Goal: Information Seeking & Learning: Learn about a topic

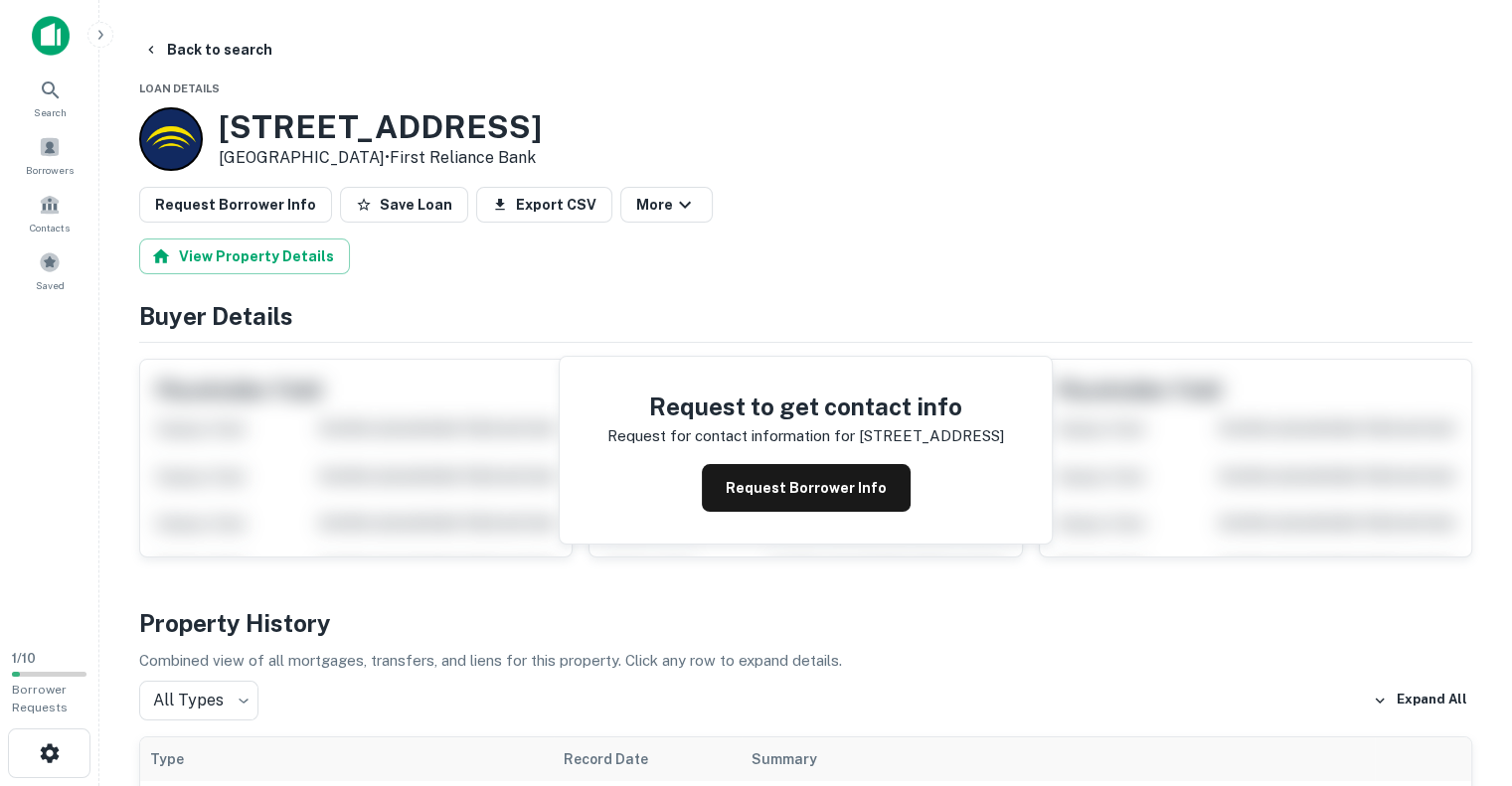
click at [950, 166] on div "7818 Rivers Ave North Charleston, SC 29406 • First Reliance Bank" at bounding box center [805, 139] width 1333 height 64
click at [951, 164] on div "7818 Rivers Ave North Charleston, SC 29406 • First Reliance Bank" at bounding box center [805, 139] width 1333 height 64
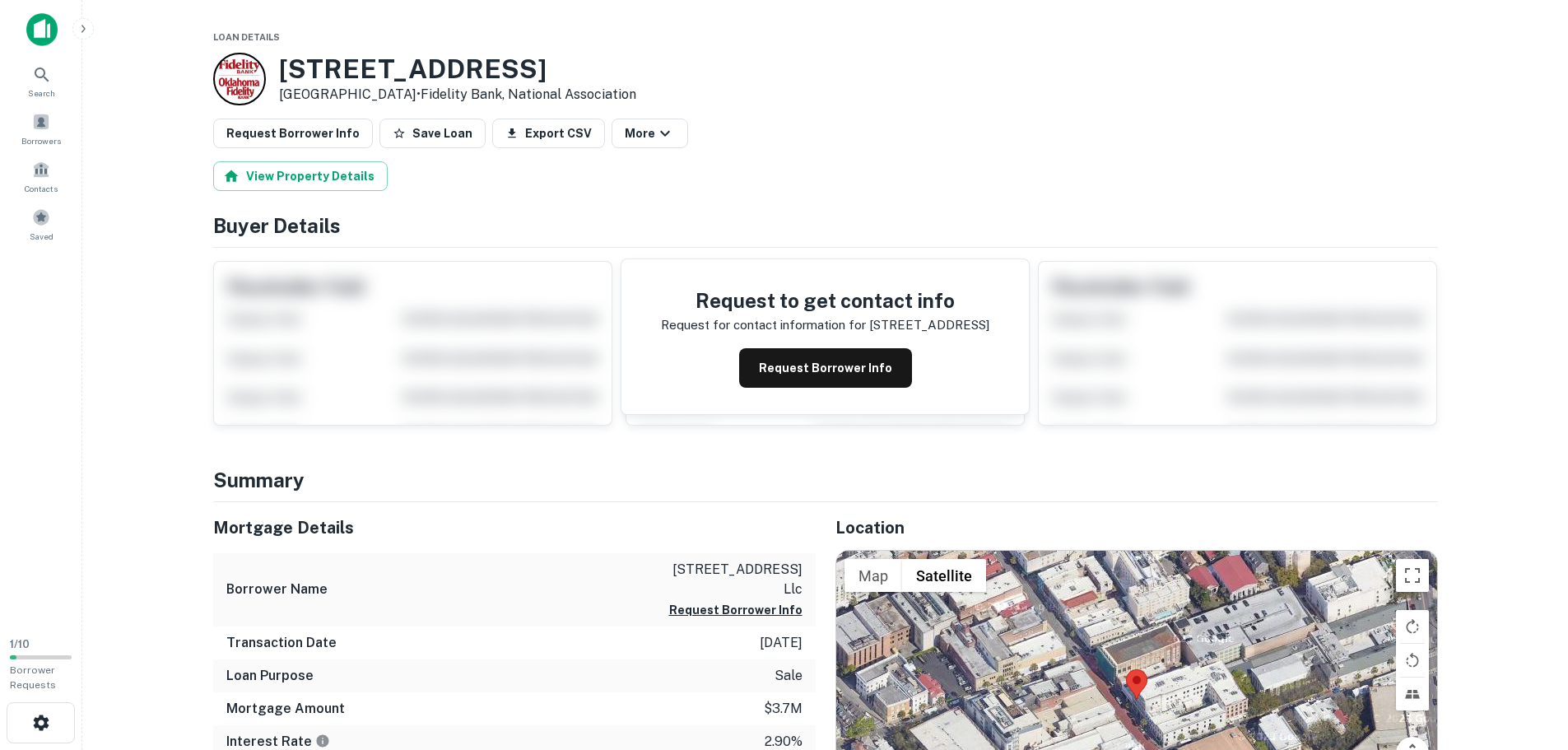
click at [366, 594] on div "Borrower Name [STREET_ADDRESS] llc Request Borrower Info" at bounding box center [515, 589] width 602 height 74
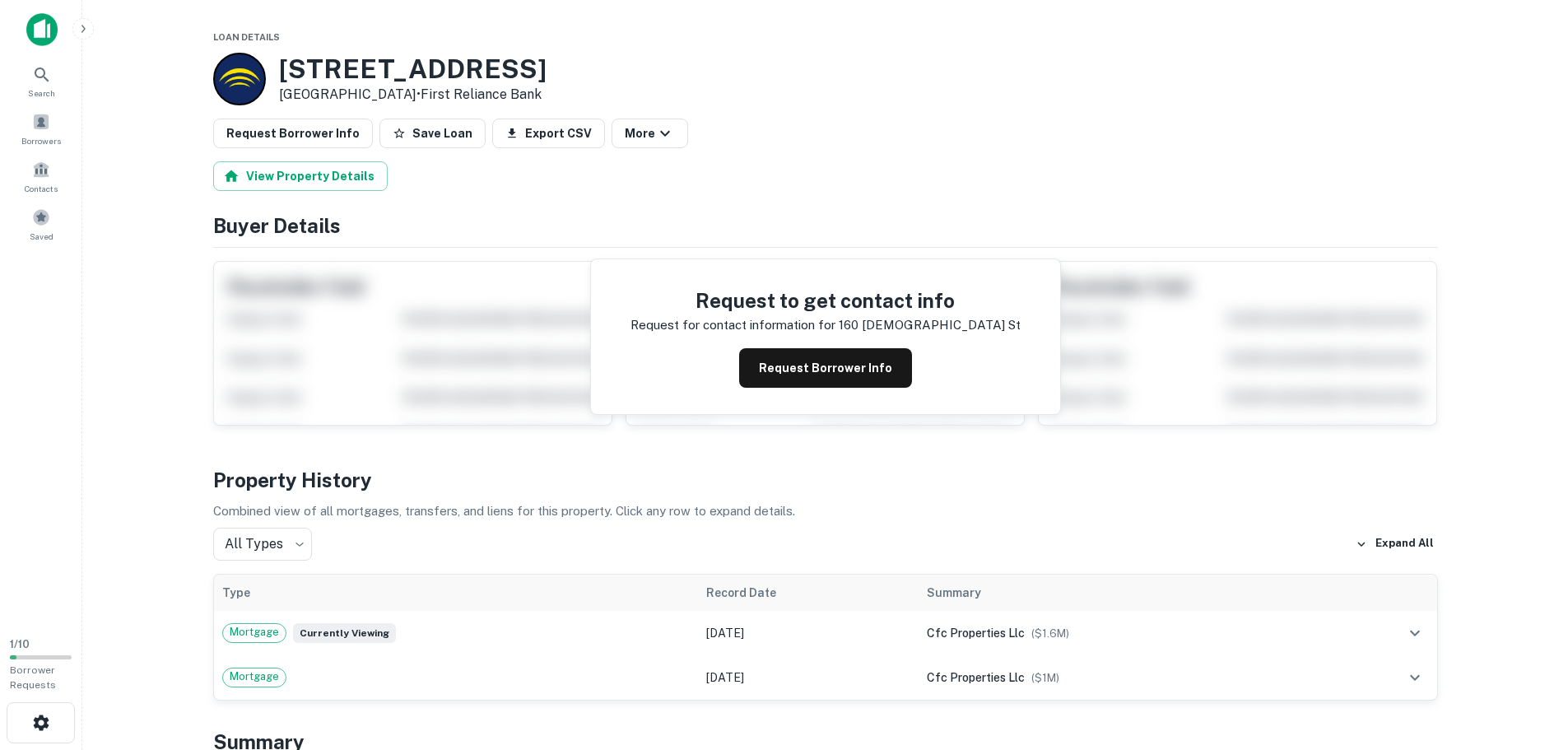
drag, startPoint x: 822, startPoint y: 185, endPoint x: 726, endPoint y: 9, distance: 200.5
click at [821, 182] on div "View Property Details" at bounding box center [826, 176] width 1225 height 30
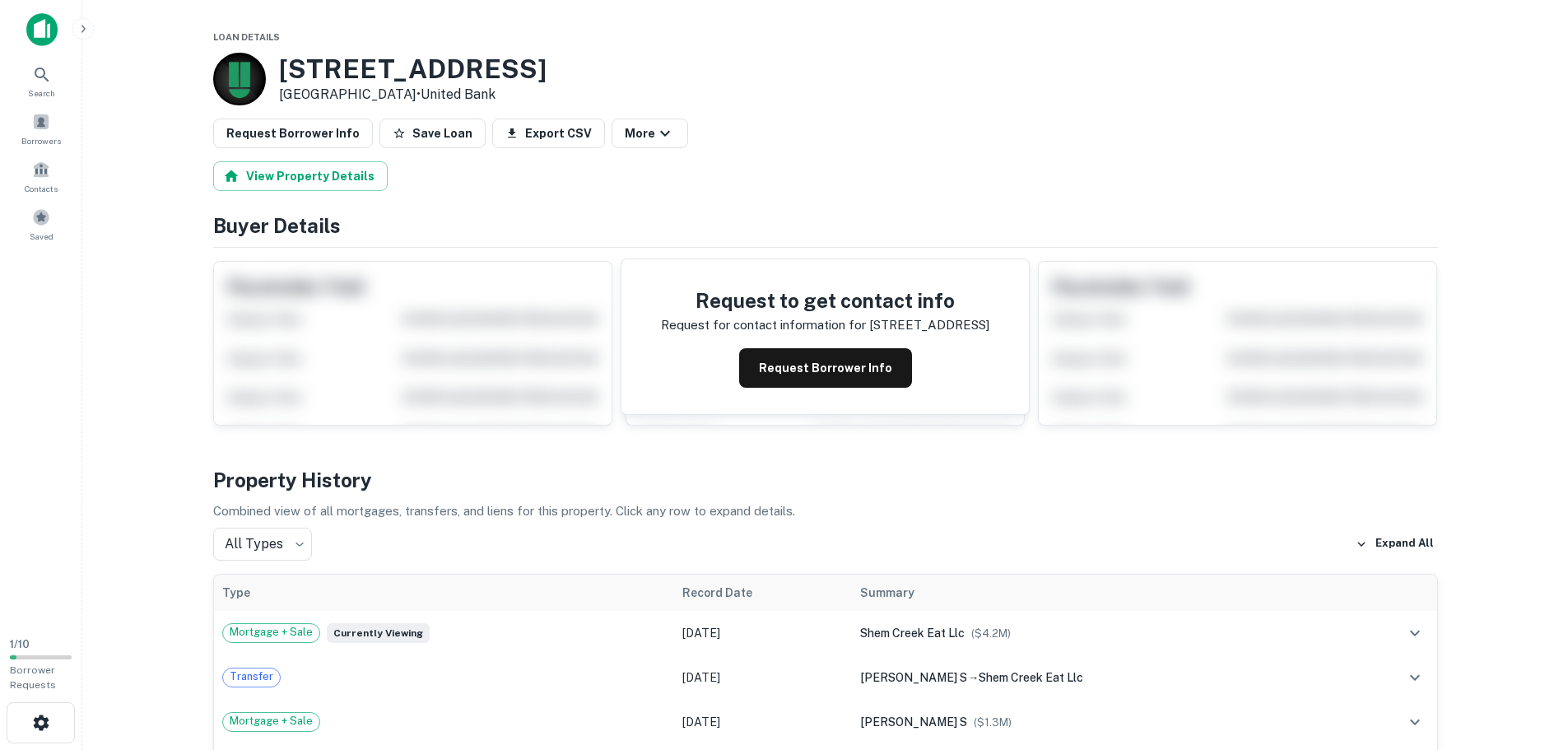
drag, startPoint x: 651, startPoint y: 77, endPoint x: 516, endPoint y: 0, distance: 155.4
click at [651, 77] on div "508 Mill St Mount Pleasant, SC 29464 • United Bank" at bounding box center [826, 79] width 1225 height 53
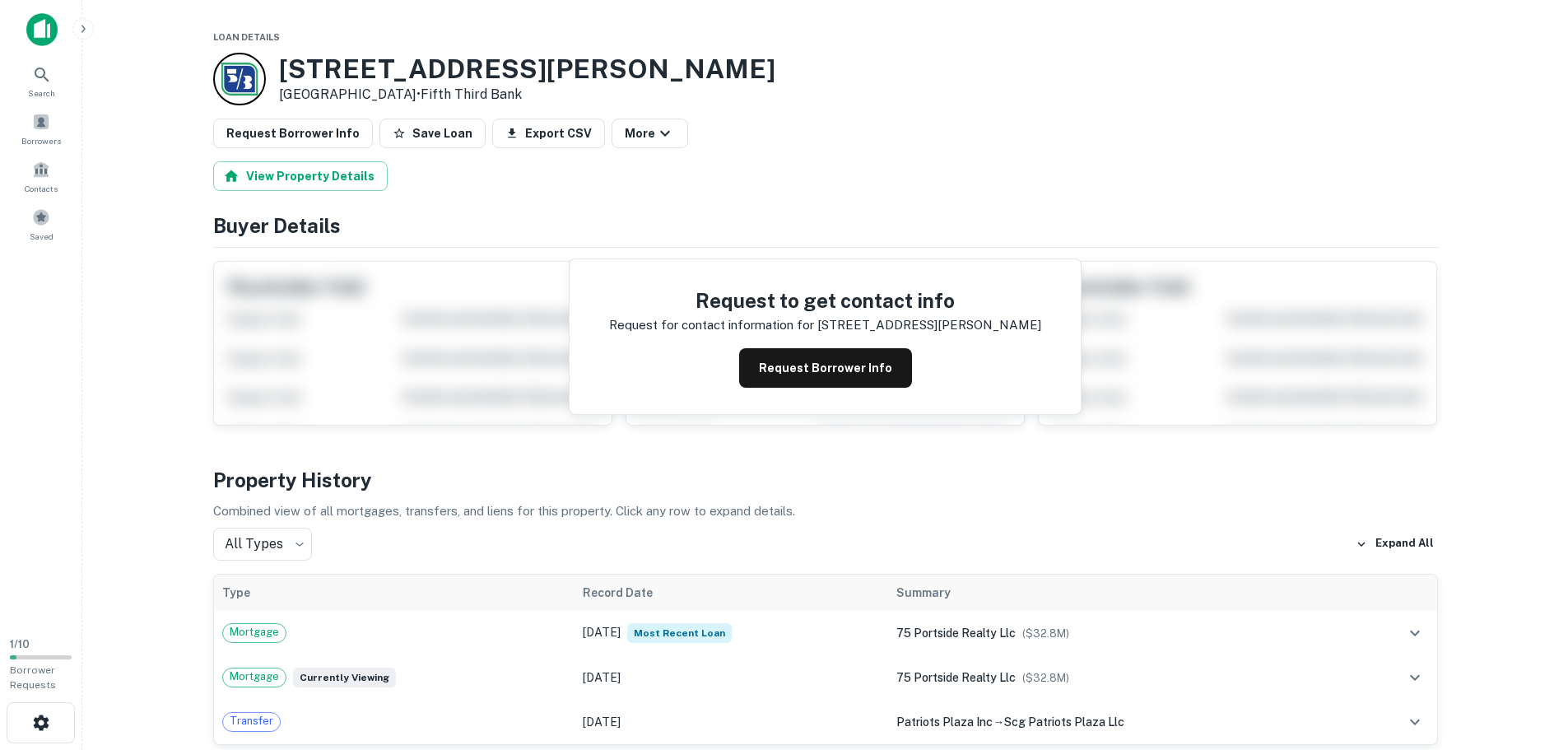
click at [927, 137] on div "Request Borrower Info Save Loan Export CSV More" at bounding box center [826, 133] width 1225 height 30
